Goal: Information Seeking & Learning: Learn about a topic

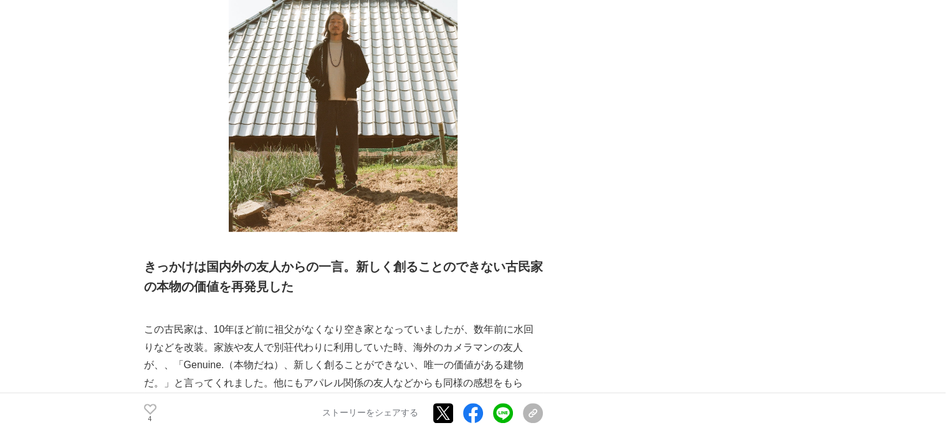
scroll to position [580, 0]
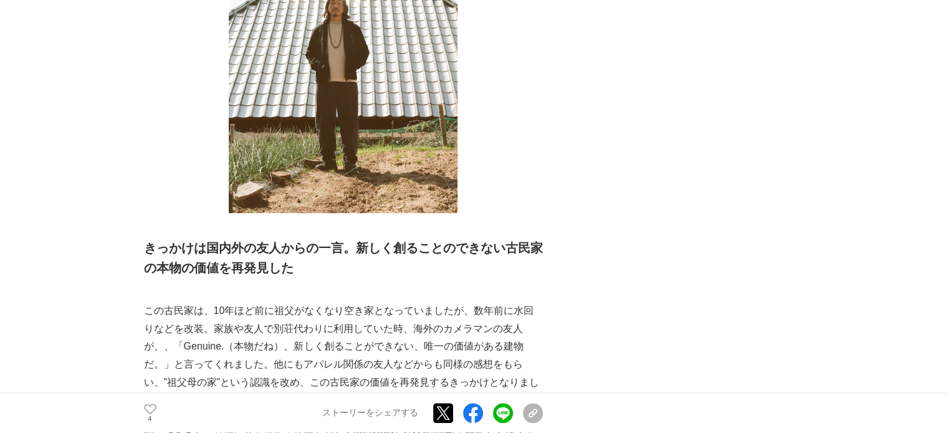
click at [318, 302] on p "この古民家は、10年ほど前に祖父がなくなり空き家となっていましたが、数年前に水回りなどを改装。家族や友人で別荘代わりに利用していた時、海外のカメラマンの友人が…" at bounding box center [343, 356] width 399 height 108
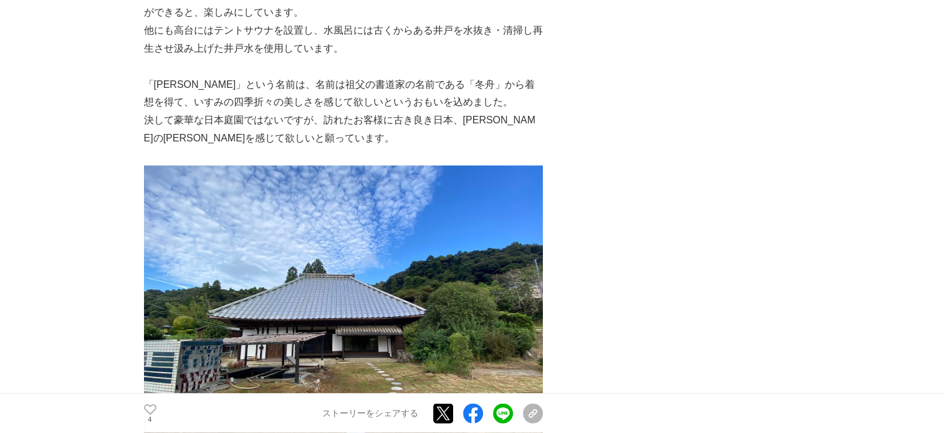
scroll to position [2560, 0]
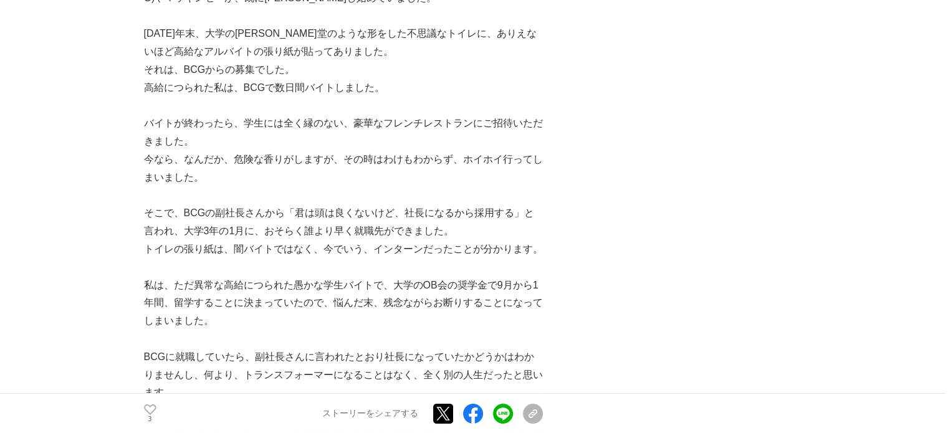
scroll to position [4208, 0]
click at [297, 240] on p "トイレの張り紙は、闇バイトではなく、今でいう、インターンだったことが分かります。" at bounding box center [343, 249] width 399 height 18
click at [267, 204] on p "そこで、BCGの副社長さんから「君は頭は良くないけど、社長になるから採用する」と言われ、大学3年の1月に、おそらく誰より早く就職先ができました。" at bounding box center [343, 222] width 399 height 36
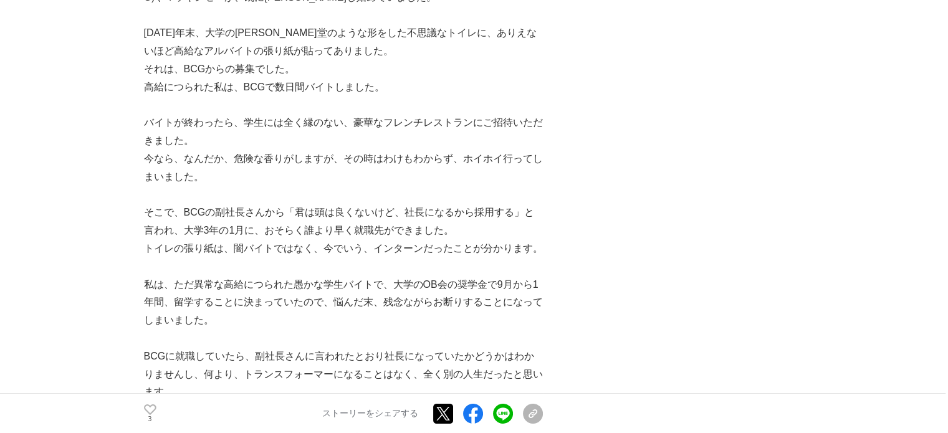
drag, startPoint x: 267, startPoint y: 125, endPoint x: 202, endPoint y: 117, distance: 65.9
click at [202, 204] on p "そこで、BCGの副社長さんから「君は頭は良くないけど、社長になるから採用する」と言われ、大学3年の1月に、おそらく誰より早く就職先ができました。" at bounding box center [343, 222] width 399 height 36
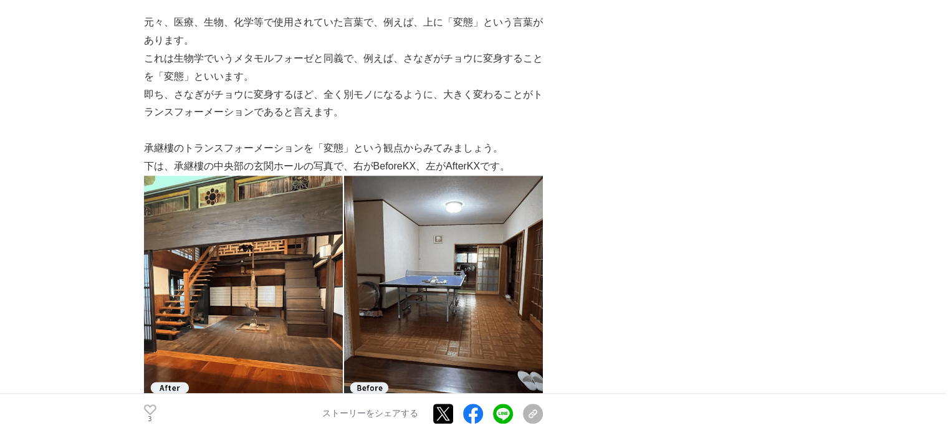
scroll to position [5726, 0]
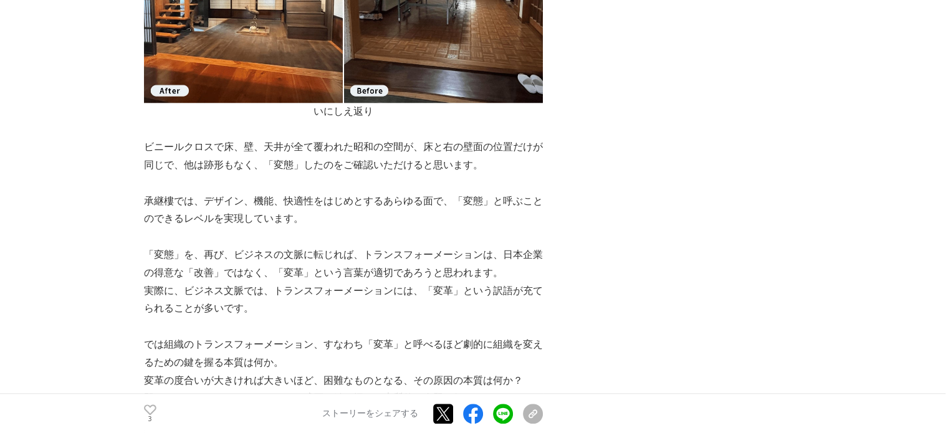
click at [194, 193] on p "承継樓では、デザイン、機能、快適性をはじめとするあらゆる面で、「変態」と呼ぶことのできるレベルを実現しています。" at bounding box center [343, 211] width 399 height 36
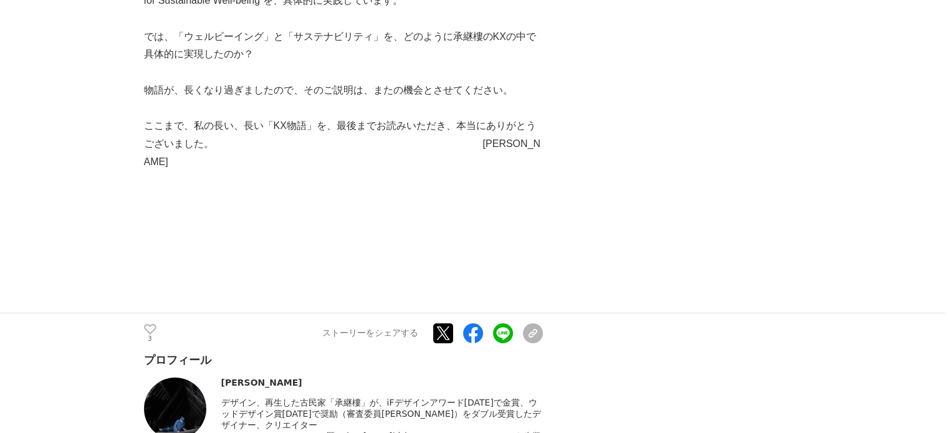
scroll to position [23270, 0]
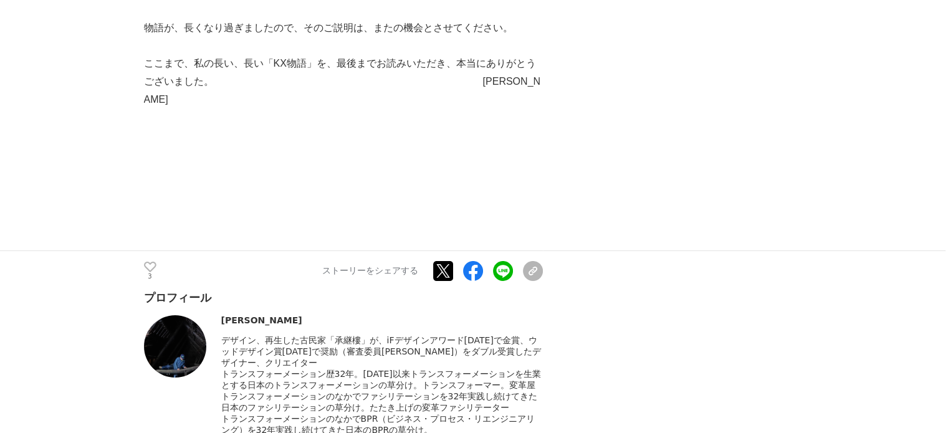
click at [318, 391] on span "トランスフォーメーションのなかでファシリテーションを32年実践し続けてきた日本のファシリテーションの草分け。たたき上げの変革ファシリテーター" at bounding box center [379, 401] width 317 height 21
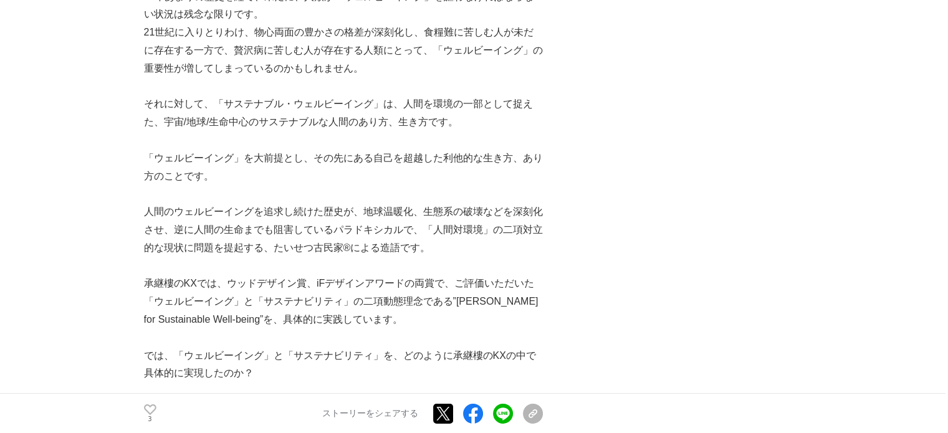
scroll to position [22881, 0]
